Goal: Complete application form

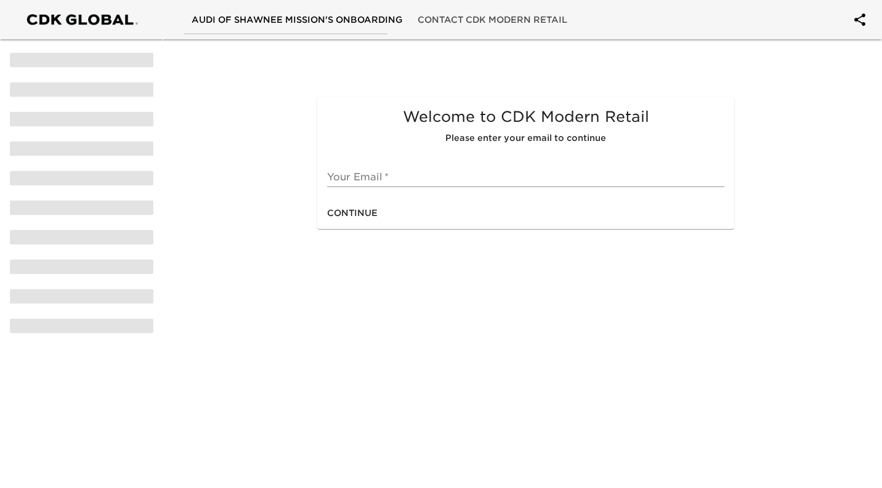
click at [352, 185] on input "text" at bounding box center [525, 177] width 397 height 20
type input "[EMAIL_ADDRESS][DOMAIN_NAME]"
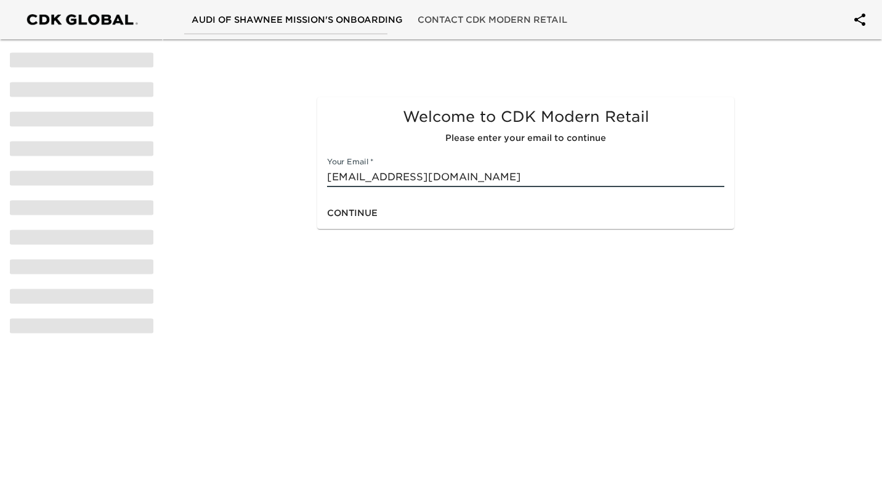
click at [434, 217] on div "Continue" at bounding box center [525, 213] width 417 height 33
click at [379, 218] on button "Continue" at bounding box center [352, 213] width 60 height 23
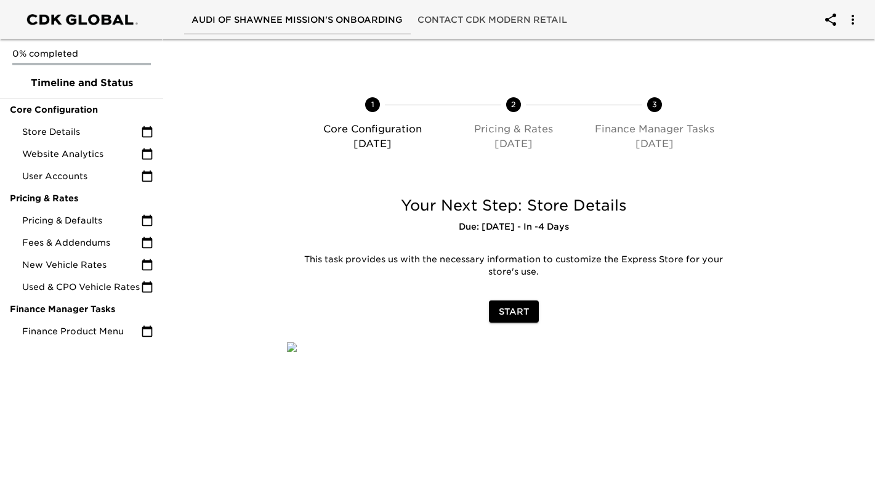
click at [515, 312] on span "Start" at bounding box center [514, 311] width 30 height 15
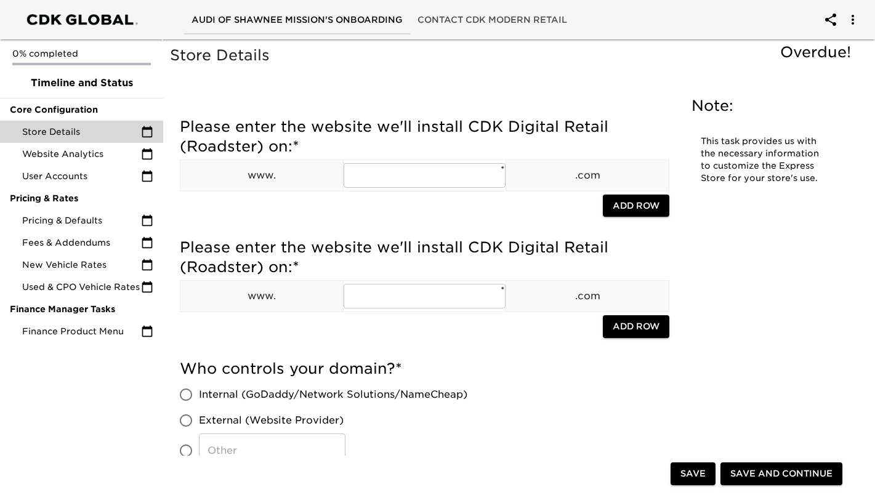
click at [398, 180] on input "text" at bounding box center [425, 175] width 163 height 25
type input "[DOMAIN_NAME]"
click at [626, 205] on span "Add Row" at bounding box center [636, 205] width 47 height 15
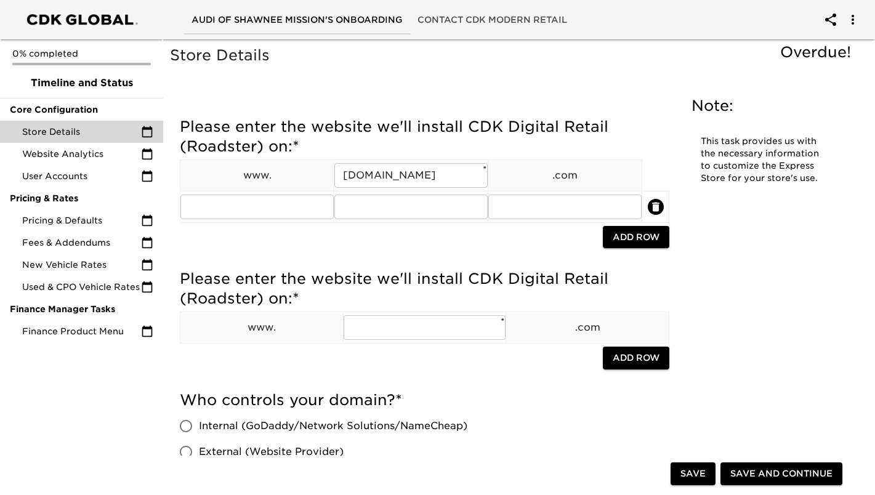
click at [320, 211] on input "text" at bounding box center [256, 207] width 153 height 25
click at [656, 208] on icon "delete" at bounding box center [655, 206] width 7 height 9
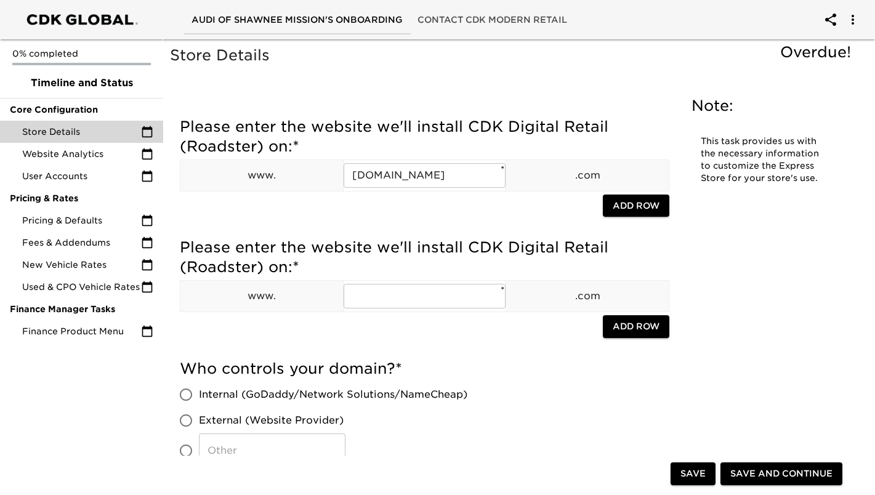
click at [355, 300] on input "text" at bounding box center [425, 296] width 163 height 25
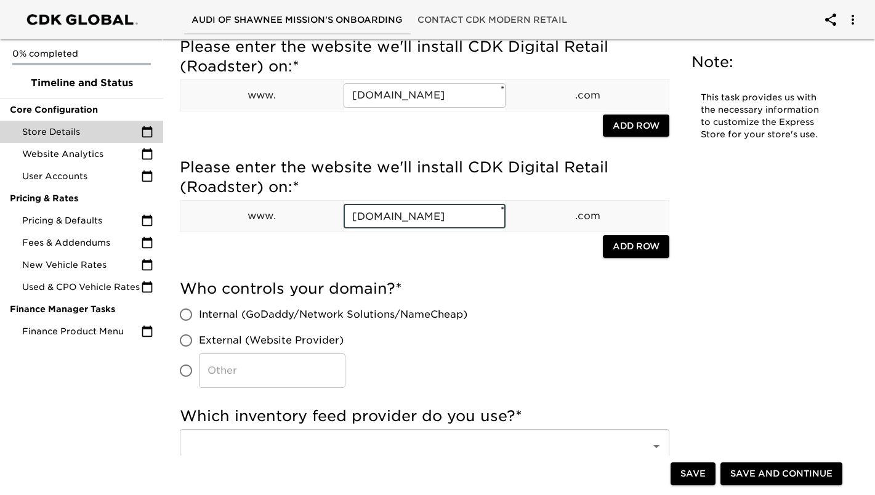
scroll to position [123, 0]
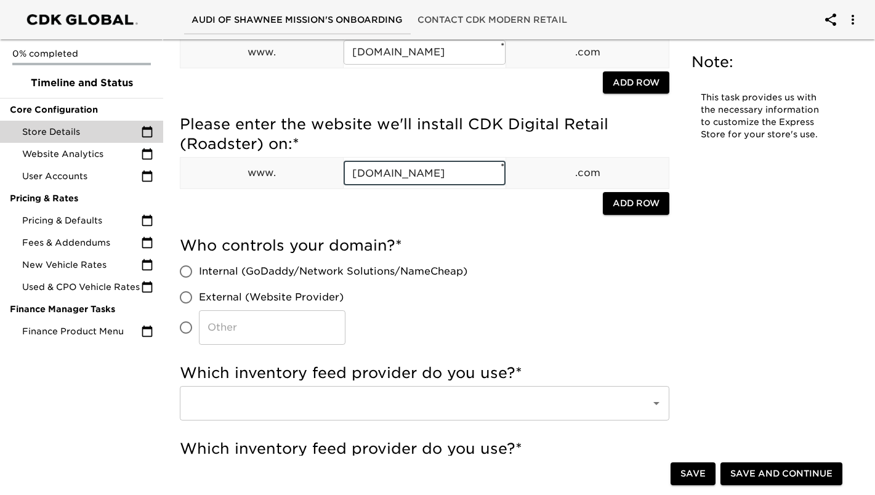
type input "[DOMAIN_NAME]"
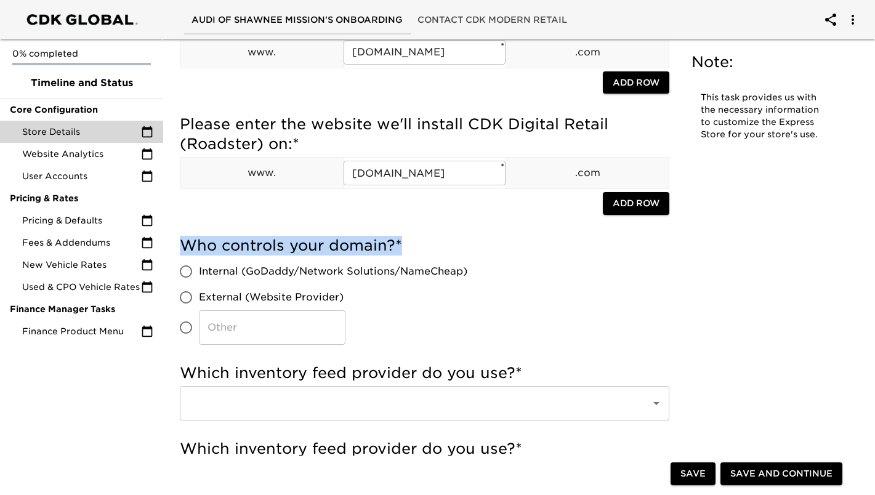
drag, startPoint x: 182, startPoint y: 247, endPoint x: 400, endPoint y: 242, distance: 218.0
click at [400, 242] on h5 "Who controls your domain? *" at bounding box center [425, 246] width 490 height 20
drag, startPoint x: 400, startPoint y: 242, endPoint x: 407, endPoint y: 251, distance: 11.5
click at [407, 251] on h5 "Who controls your domain? *" at bounding box center [425, 246] width 490 height 20
click at [407, 257] on div "Who controls your domain? * Internal (GoDaddy/Network Solutions/NameCheap) Exte…" at bounding box center [425, 290] width 490 height 109
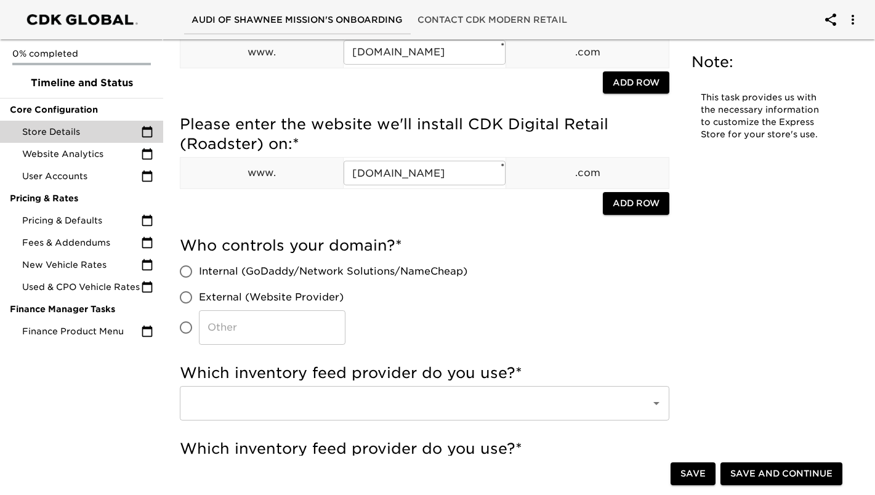
click at [429, 225] on div "Please enter the website we'll install CDK Digital Retail (Roadster) on: * www.…" at bounding box center [425, 168] width 490 height 121
click at [514, 237] on h5 "Who controls your domain? *" at bounding box center [425, 246] width 490 height 20
click at [530, 323] on div "Who controls your domain? * Internal (GoDaddy/Network Solutions/NameCheap) Exte…" at bounding box center [425, 290] width 490 height 109
click at [427, 286] on label "External (Website Provider)" at bounding box center [320, 297] width 294 height 26
click at [199, 286] on input "External (Website Provider)" at bounding box center [186, 297] width 26 height 26
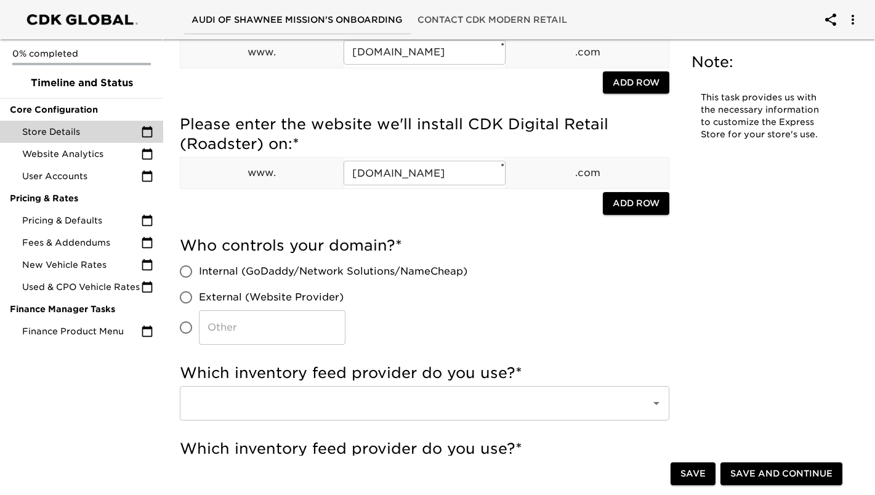
radio input "true"
click at [342, 297] on span "External (Website Provider)" at bounding box center [271, 297] width 145 height 15
click at [199, 297] on input "External (Website Provider)" at bounding box center [186, 297] width 26 height 26
click at [414, 304] on label "External (Website Provider)" at bounding box center [320, 297] width 294 height 26
click at [199, 304] on input "External (Website Provider)" at bounding box center [186, 297] width 26 height 26
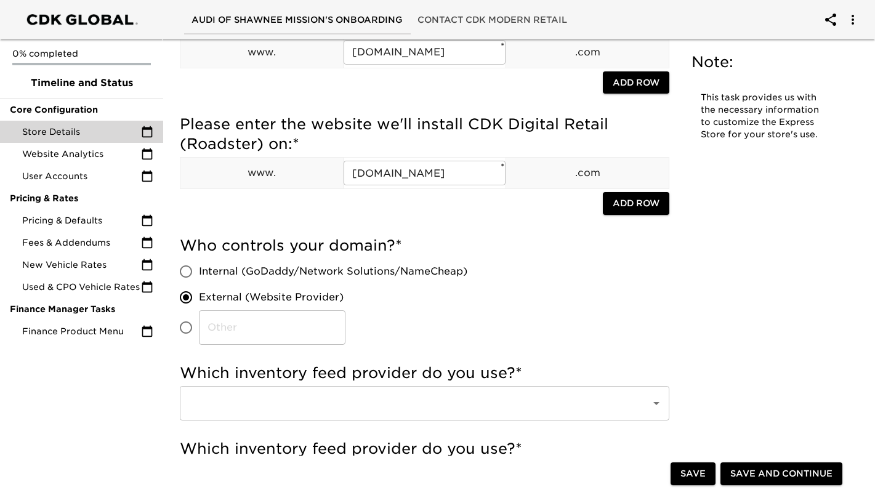
click at [470, 300] on div "Internal (GoDaddy/Network Solutions/NameCheap) External (Website Provider) ​" at bounding box center [328, 302] width 297 height 86
click at [384, 304] on label "External (Website Provider)" at bounding box center [320, 297] width 294 height 26
click at [199, 304] on input "External (Website Provider)" at bounding box center [186, 297] width 26 height 26
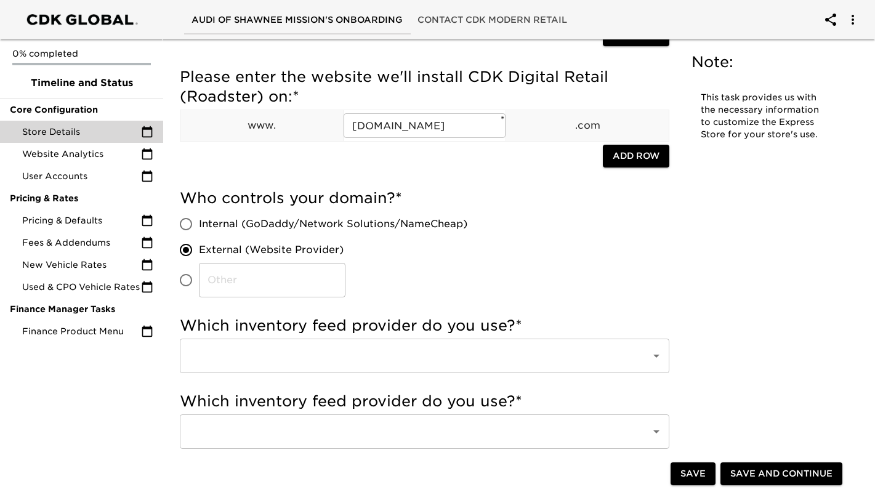
scroll to position [185, 0]
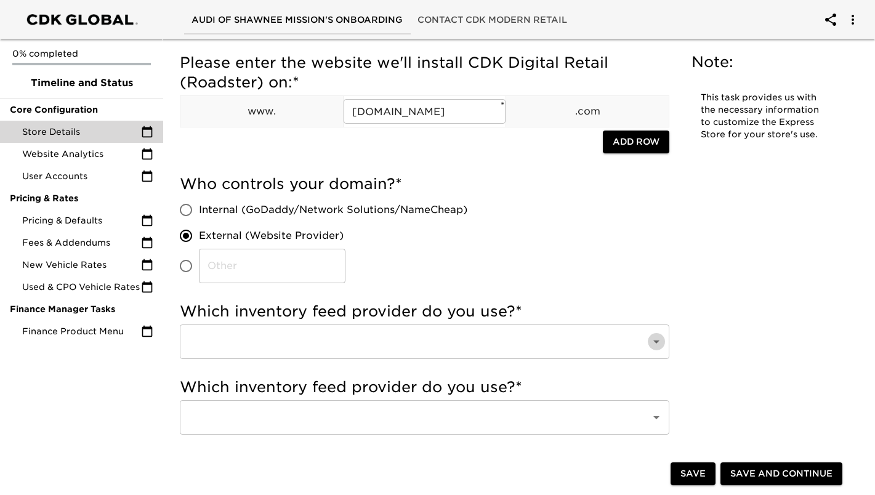
click at [658, 345] on icon "Open" at bounding box center [656, 341] width 15 height 15
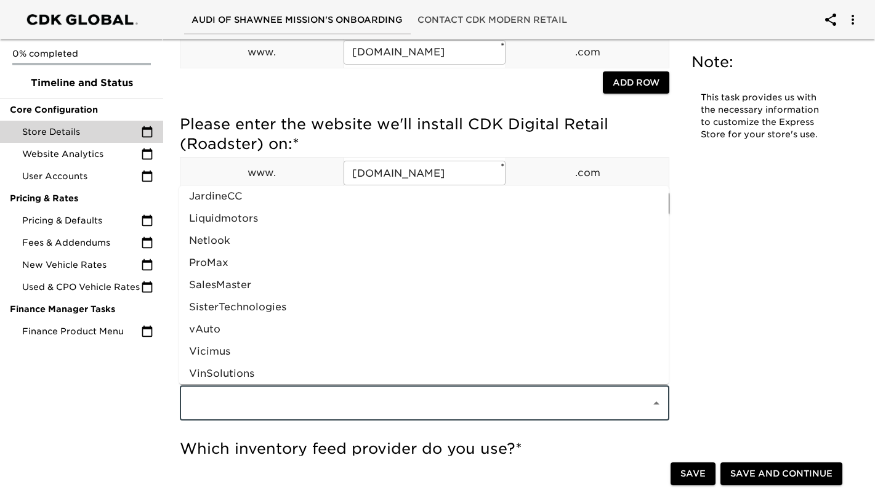
scroll to position [632, 0]
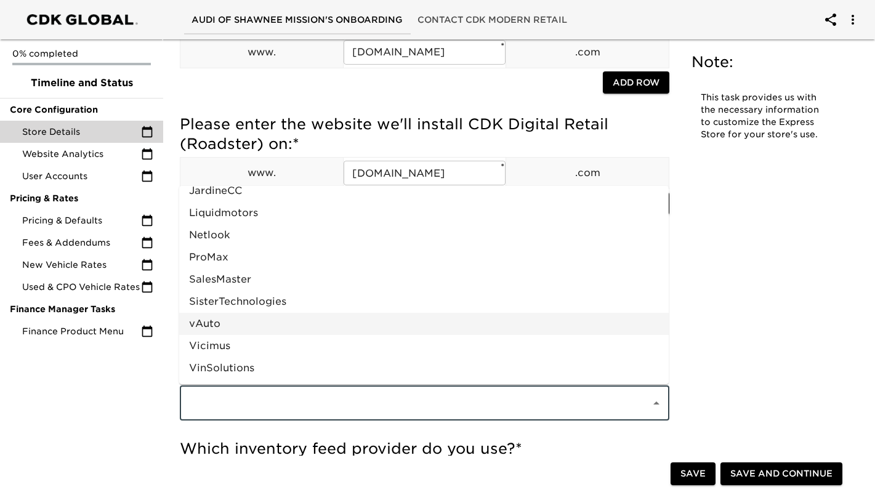
click at [215, 316] on li "vAuto" at bounding box center [424, 324] width 490 height 22
type input "vAuto"
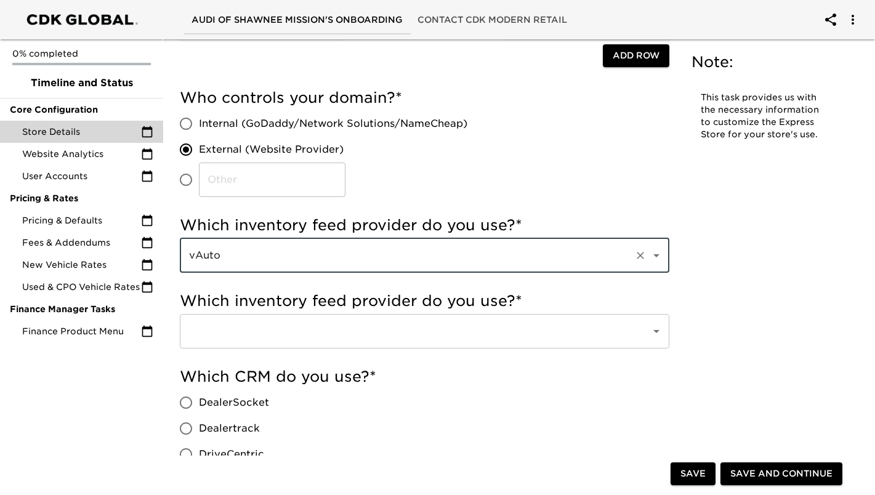
scroll to position [308, 0]
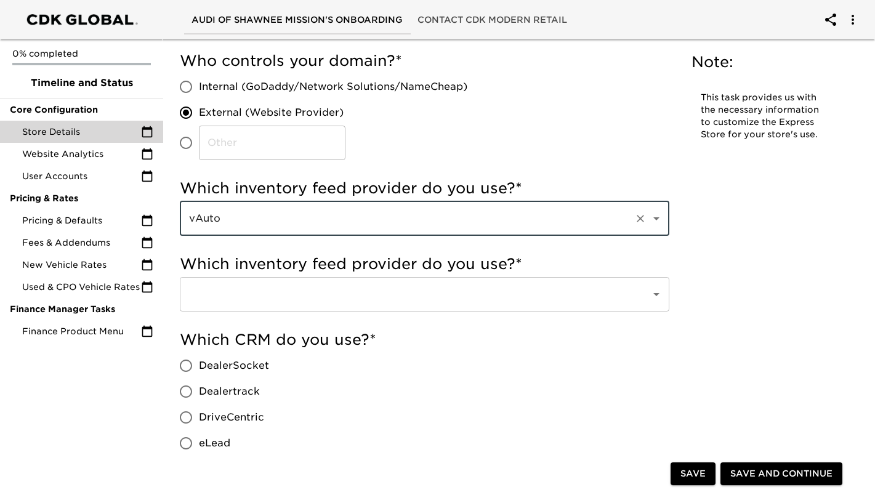
click at [667, 293] on div "​" at bounding box center [425, 294] width 490 height 34
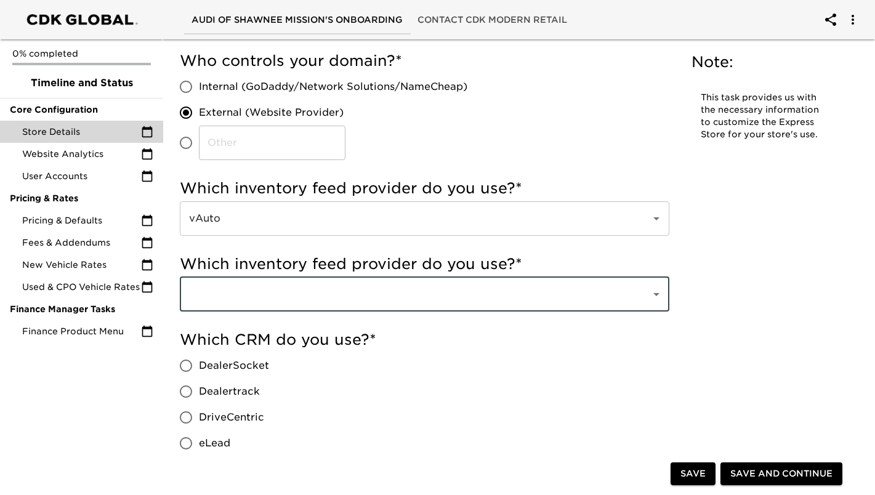
click at [658, 297] on icon "Open" at bounding box center [656, 294] width 15 height 15
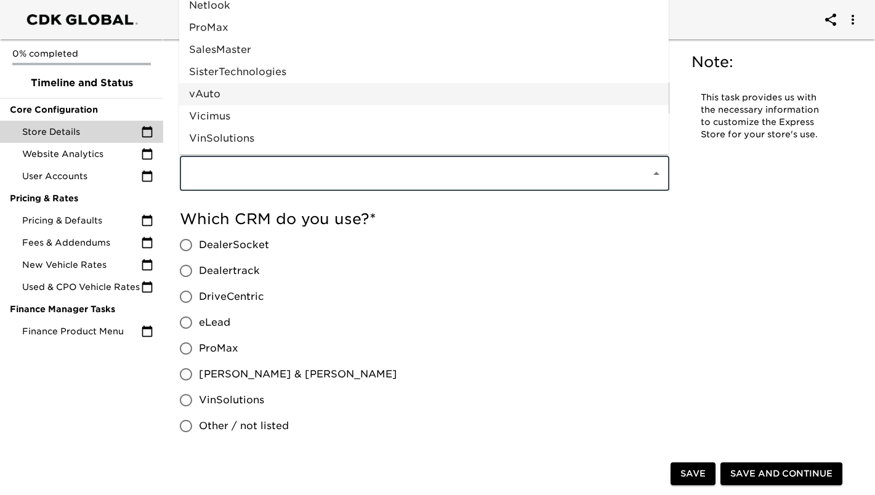
scroll to position [616, 0]
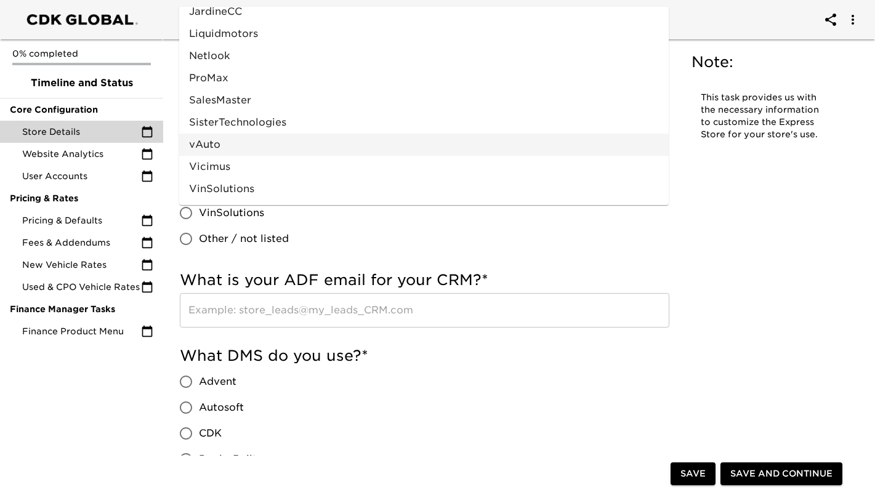
click at [225, 147] on li "vAuto" at bounding box center [424, 145] width 490 height 22
type input "vAuto"
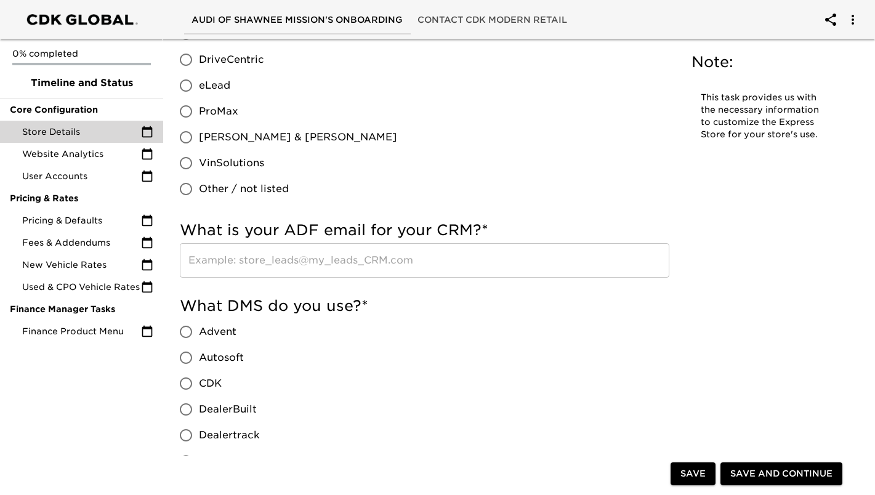
scroll to position [800, 0]
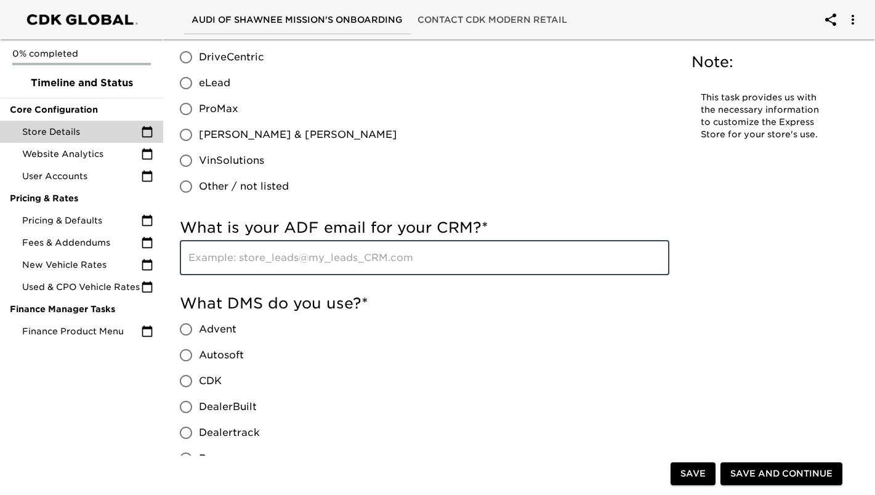
click at [470, 268] on input "text" at bounding box center [425, 258] width 490 height 34
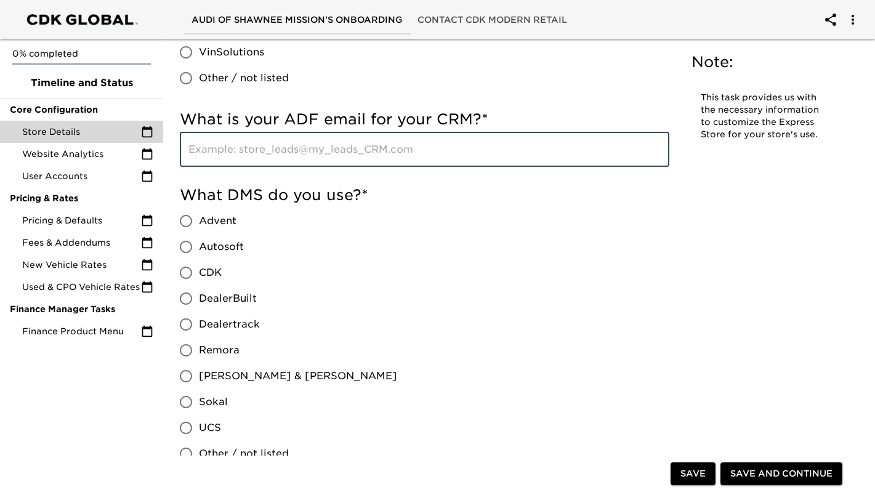
scroll to position [924, 0]
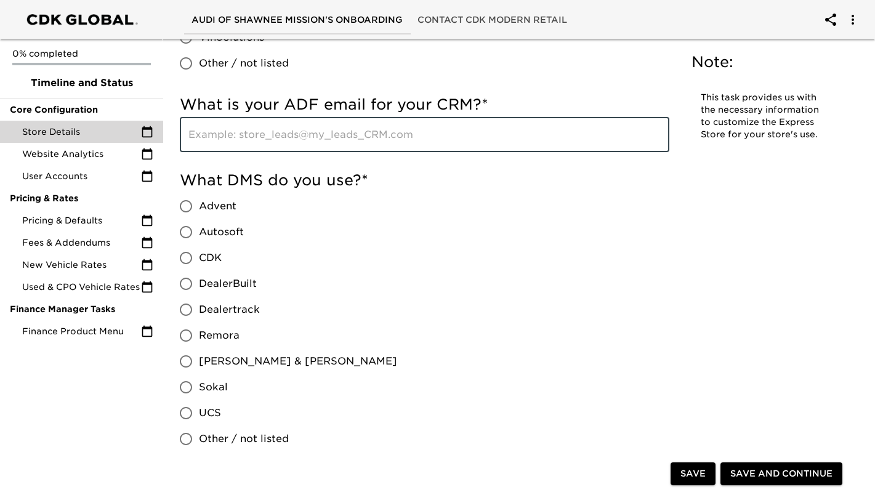
click at [180, 259] on input "CDK" at bounding box center [186, 258] width 26 height 26
radio input "true"
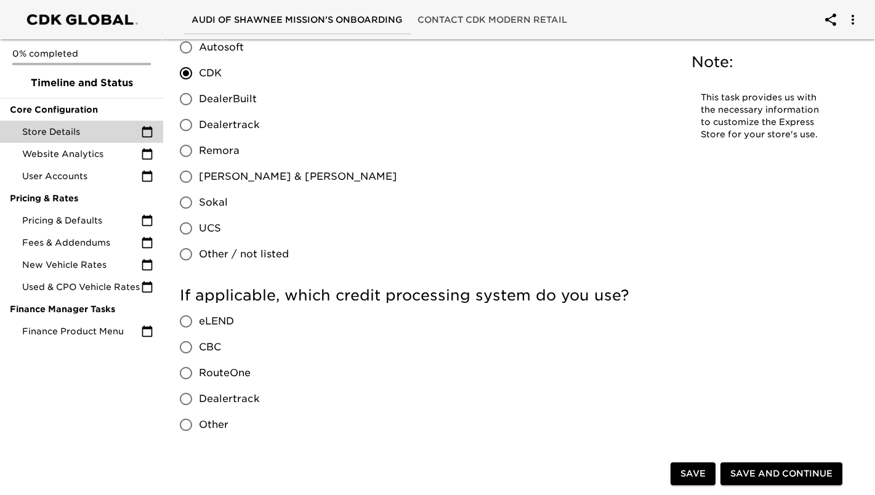
scroll to position [1170, 0]
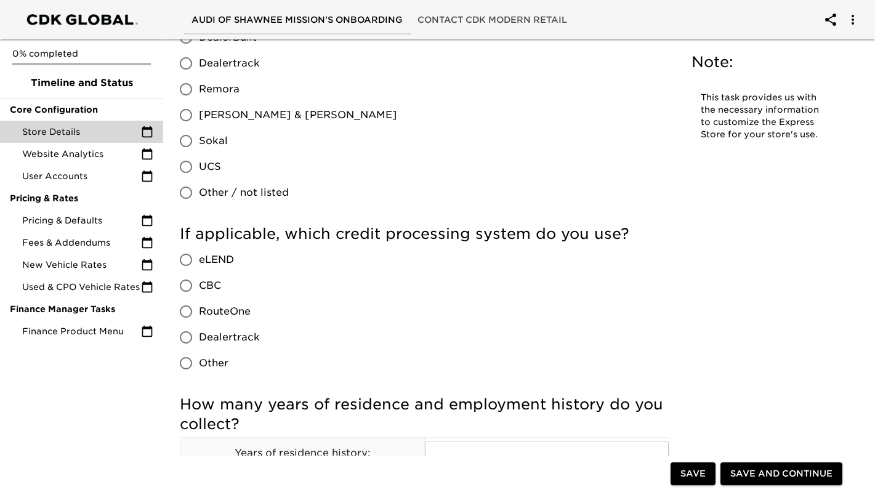
click at [187, 313] on input "RouteOne" at bounding box center [186, 312] width 26 height 26
radio input "true"
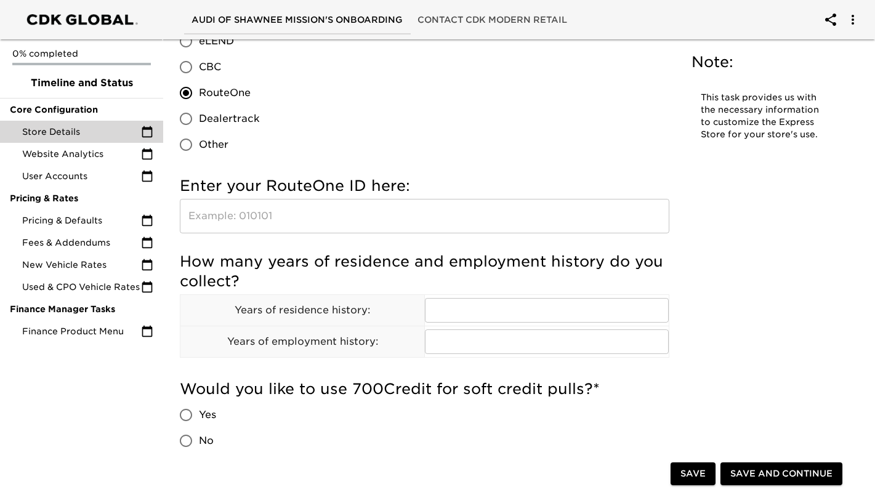
scroll to position [1326, 0]
